Goal: Transaction & Acquisition: Purchase product/service

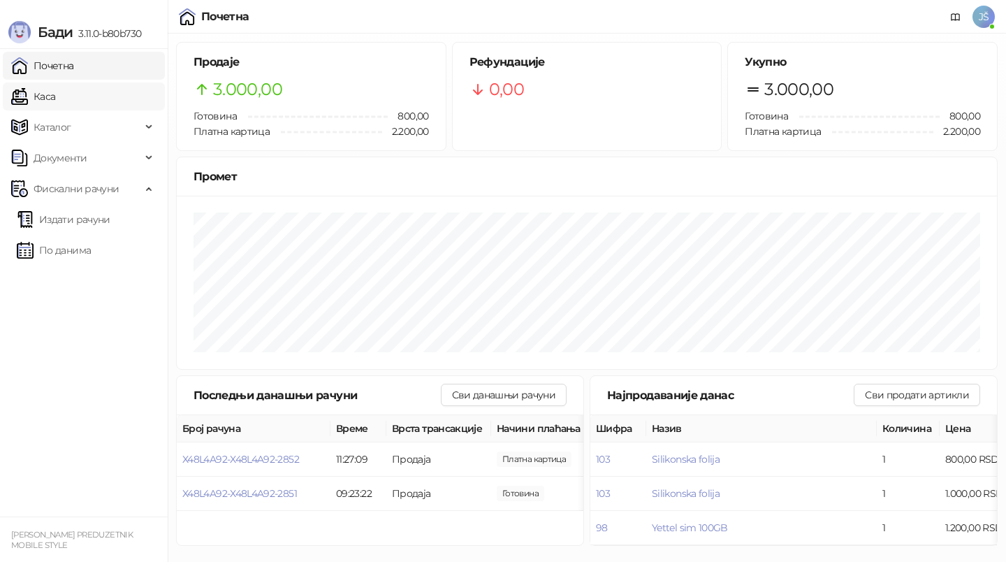
click at [55, 103] on link "Каса" at bounding box center [33, 96] width 44 height 28
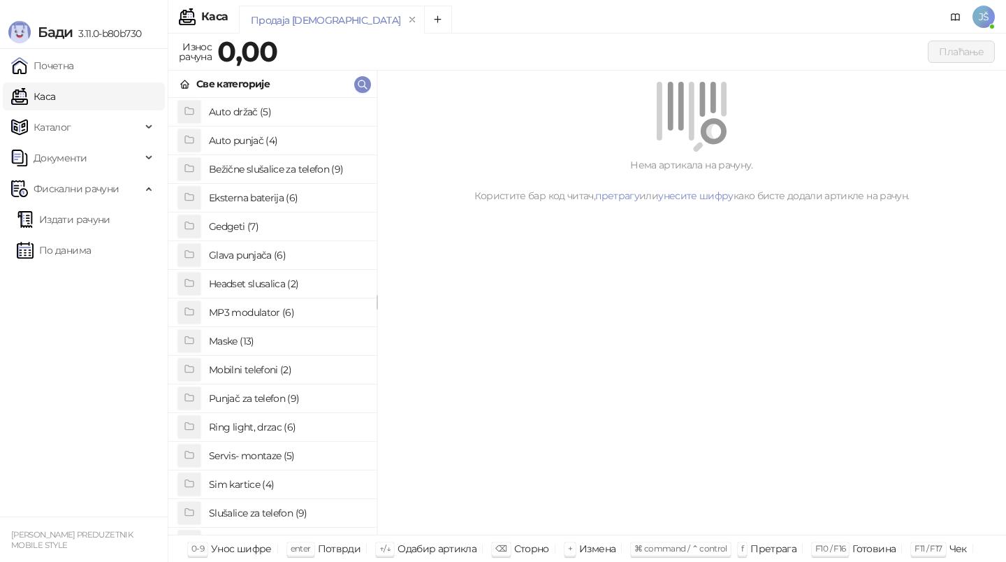
click at [311, 178] on h4 "Bežične slušalice za telefon (9)" at bounding box center [287, 169] width 157 height 22
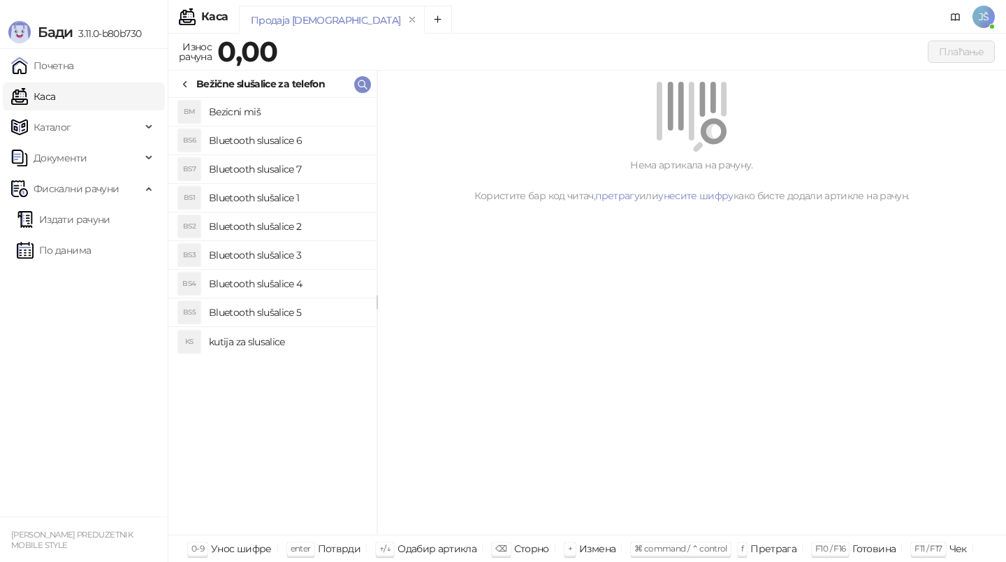
click at [316, 247] on h4 "Bluetooth slušalice 3" at bounding box center [287, 255] width 157 height 22
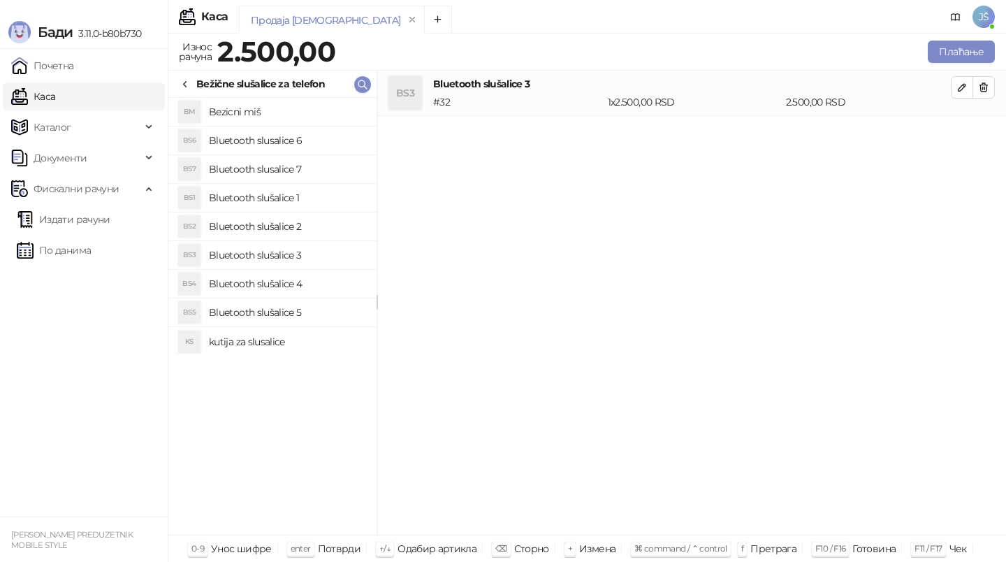
click at [325, 276] on h4 "Bluetooth slušalice 4" at bounding box center [287, 284] width 157 height 22
click at [980, 92] on icon "button" at bounding box center [984, 87] width 11 height 11
click at [974, 51] on button "Плаћање" at bounding box center [961, 52] width 67 height 22
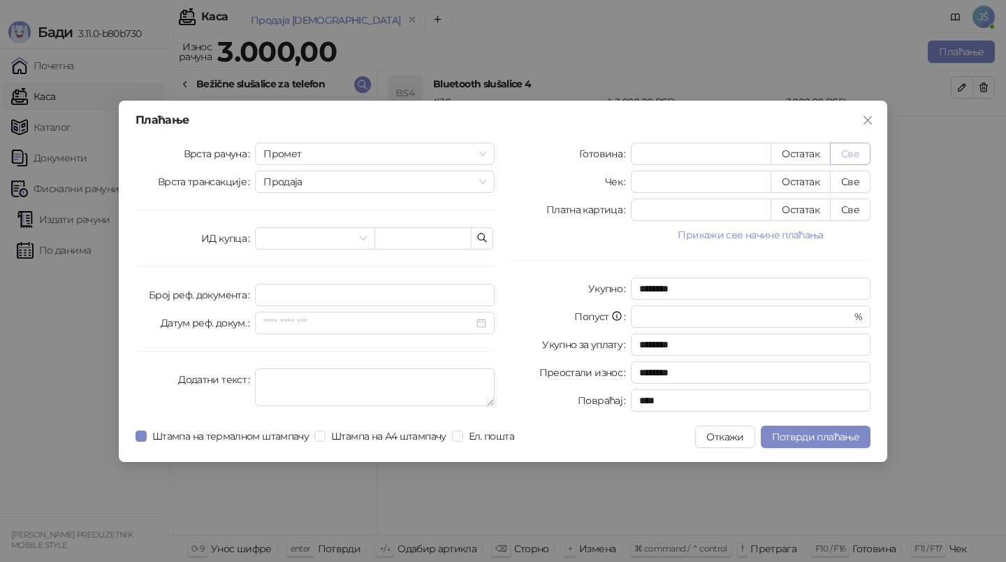
click at [858, 151] on button "Све" at bounding box center [850, 154] width 41 height 22
type input "****"
click at [804, 437] on span "Потврди плаћање" at bounding box center [815, 437] width 87 height 13
